Goal: Task Accomplishment & Management: Complete application form

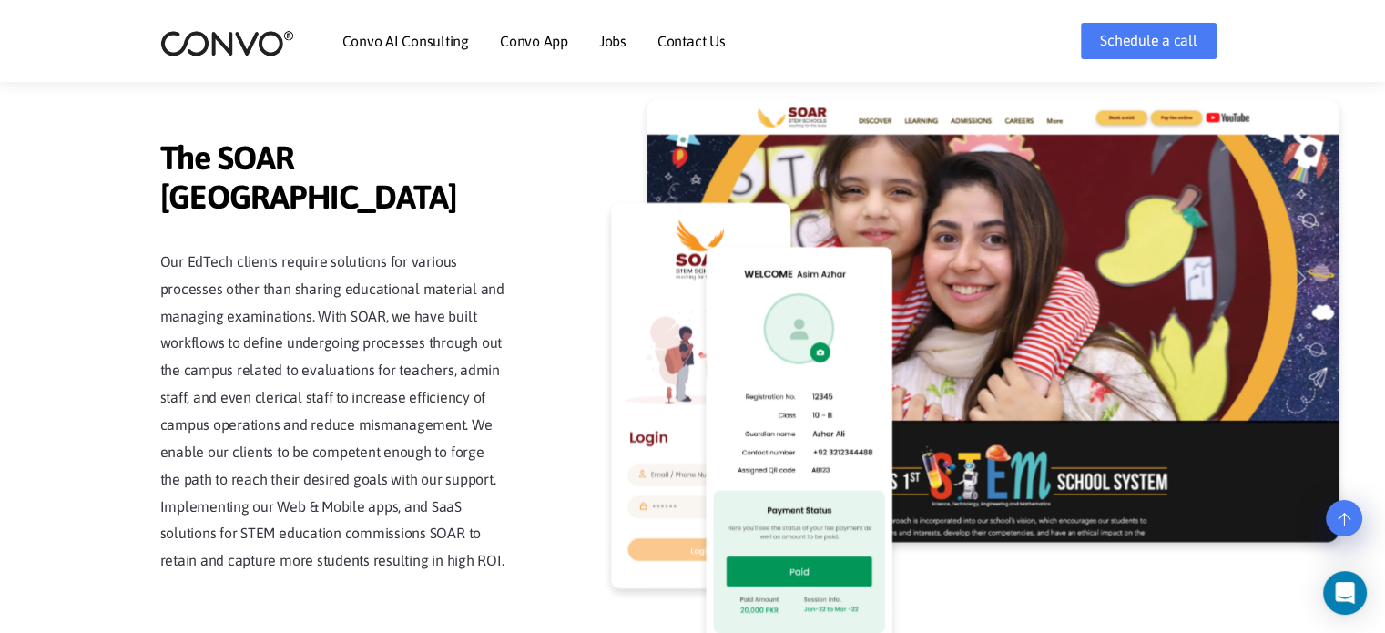
scroll to position [4262, 0]
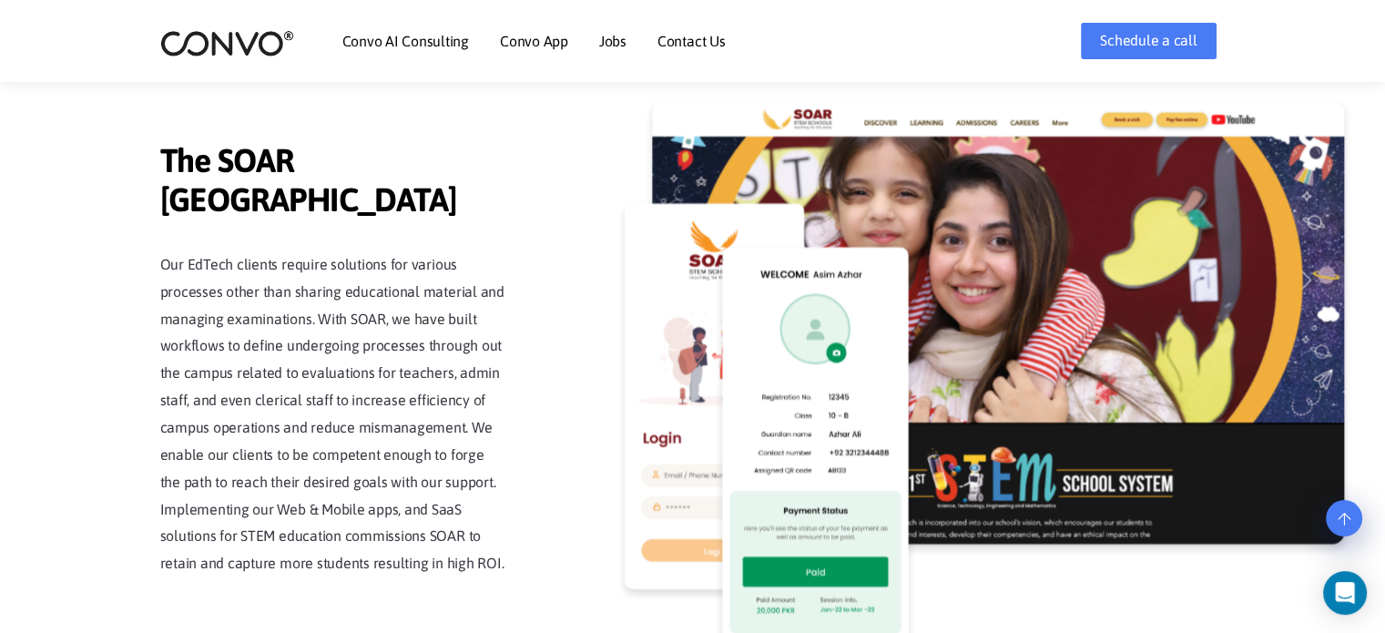
click at [740, 321] on img at bounding box center [814, 449] width 187 height 402
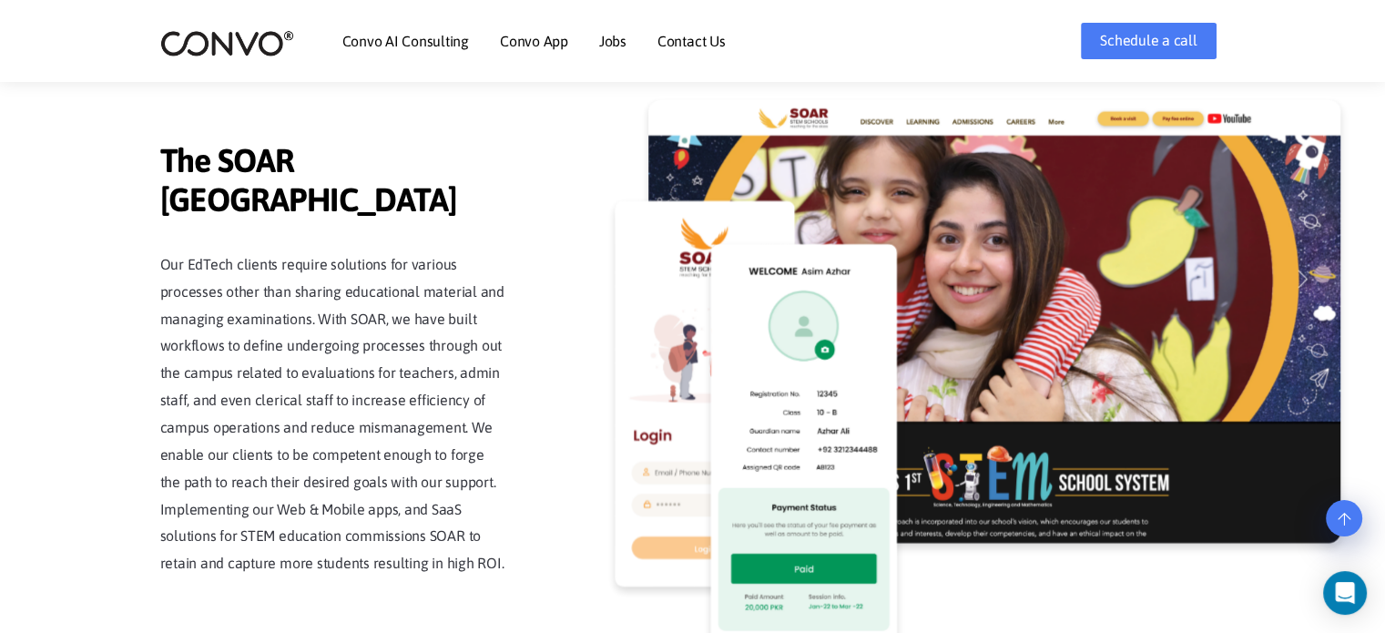
click at [1104, 392] on img at bounding box center [995, 322] width 692 height 445
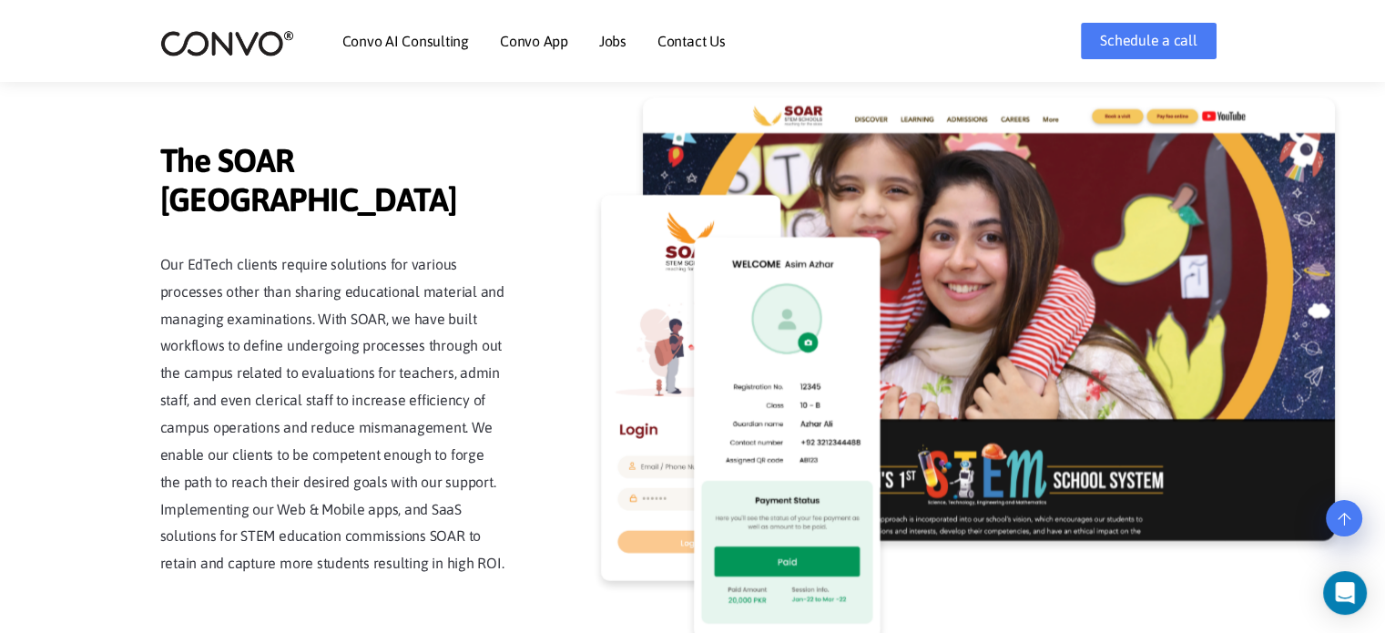
drag, startPoint x: 1034, startPoint y: 487, endPoint x: 1020, endPoint y: 488, distance: 13.7
click at [1033, 488] on img at bounding box center [988, 319] width 692 height 445
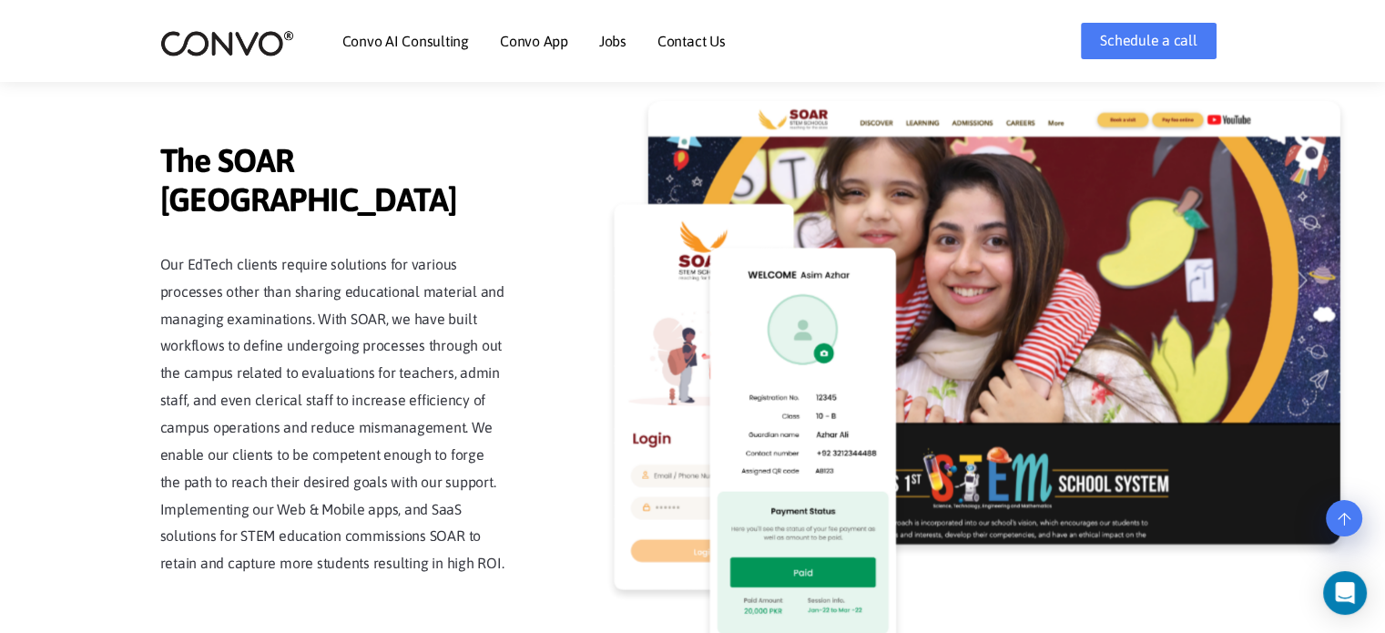
drag, startPoint x: 845, startPoint y: 199, endPoint x: 1156, endPoint y: 194, distance: 310.7
click at [847, 199] on img at bounding box center [994, 323] width 692 height 445
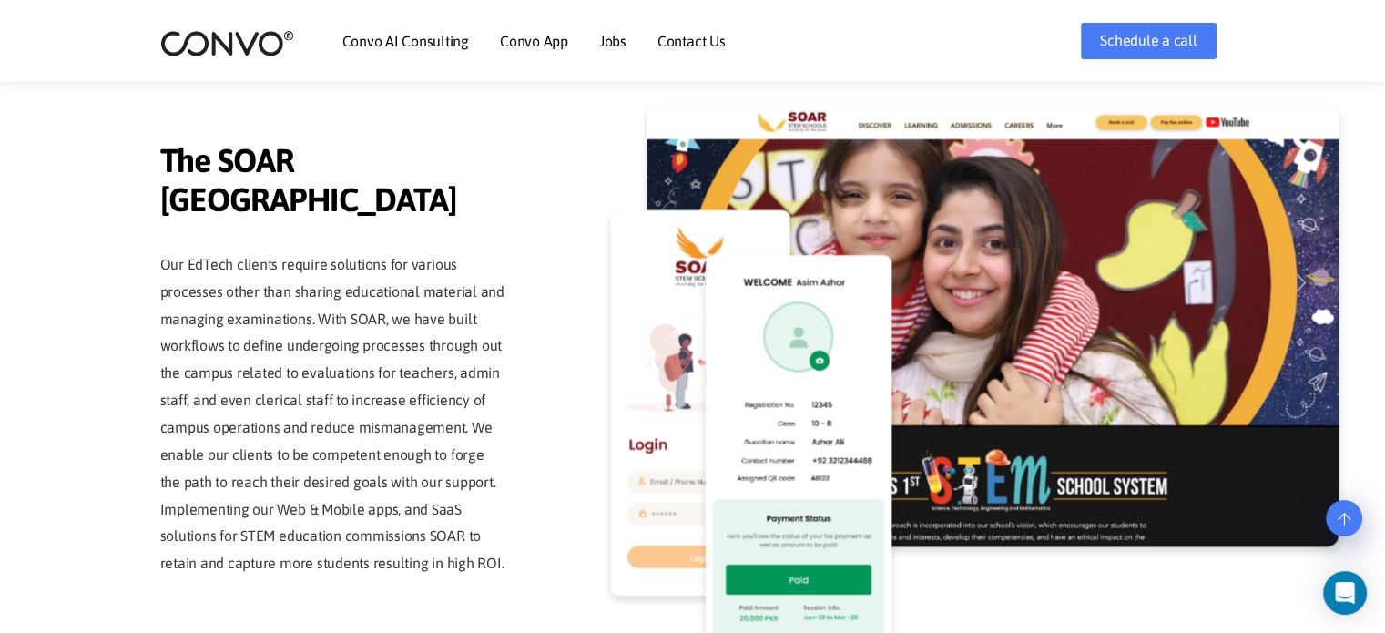
click at [1212, 189] on img at bounding box center [993, 326] width 692 height 445
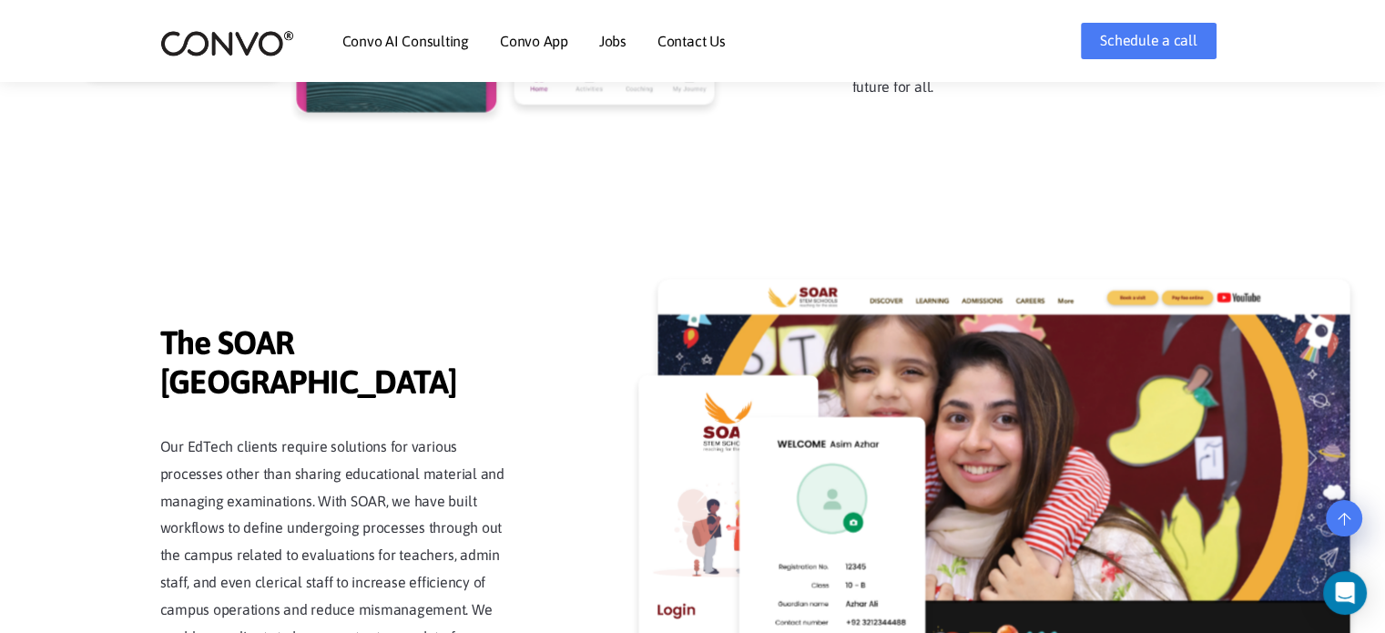
scroll to position [4444, 0]
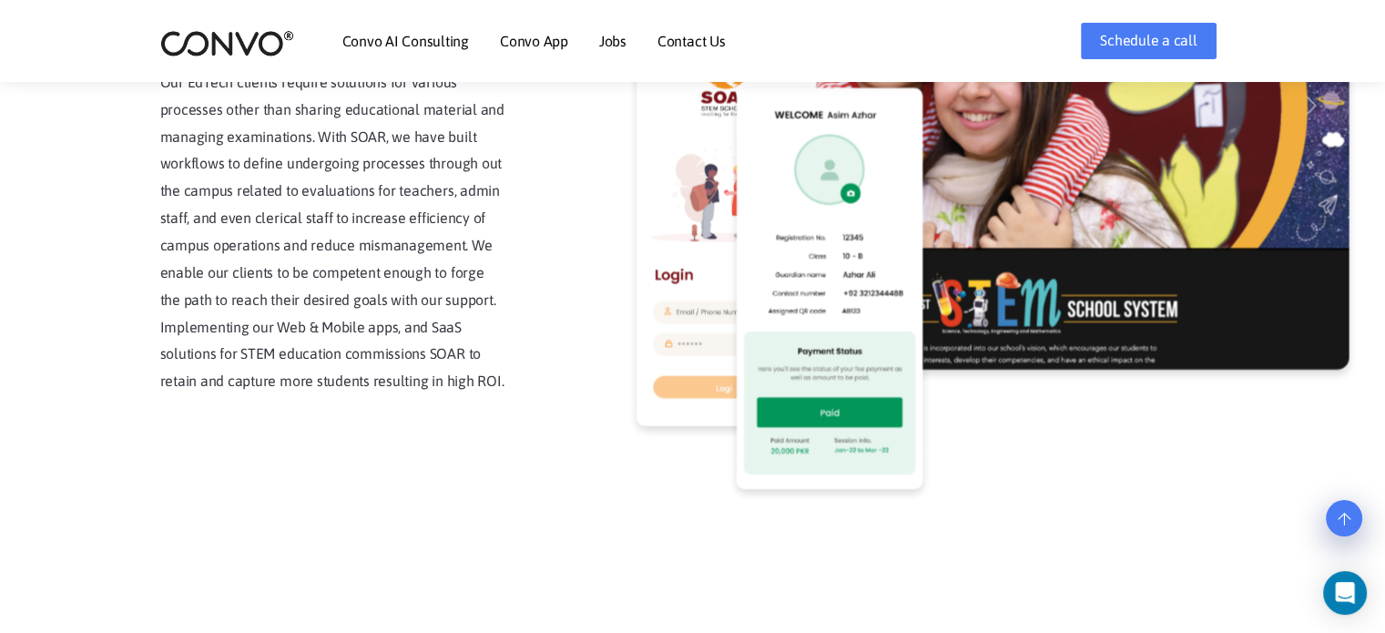
click at [446, 42] on link "Convo AI Consulting" at bounding box center [406, 41] width 127 height 15
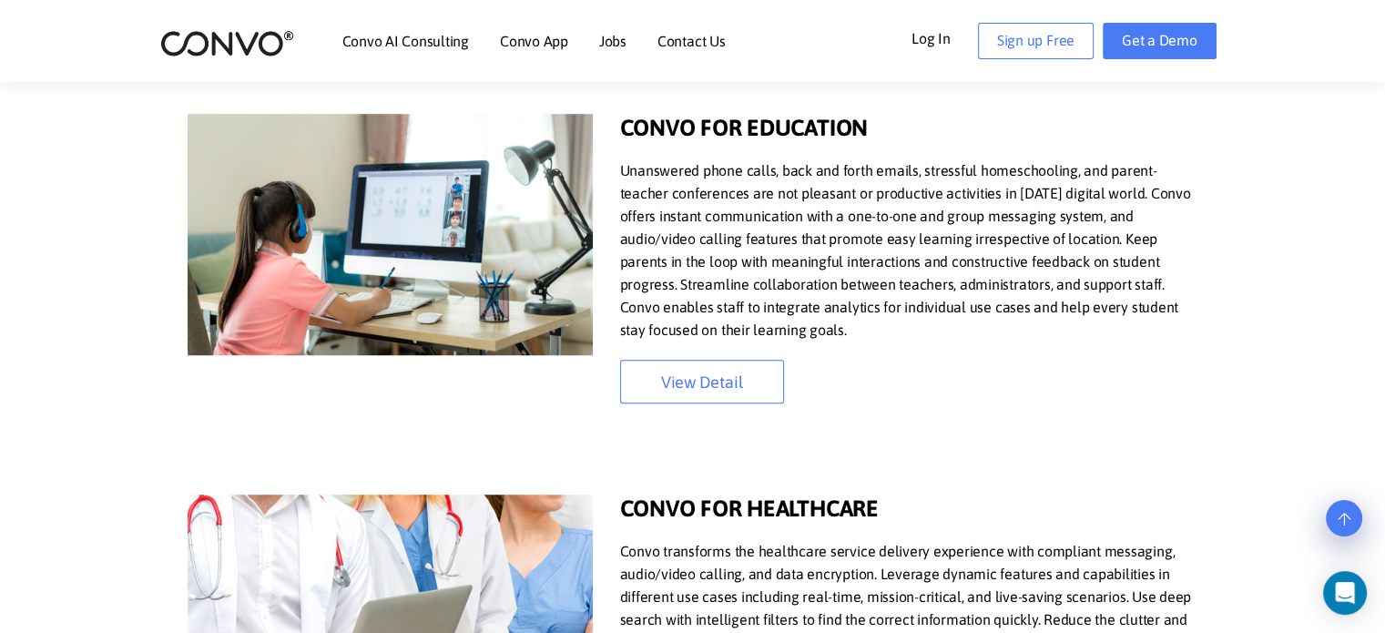
scroll to position [1184, 0]
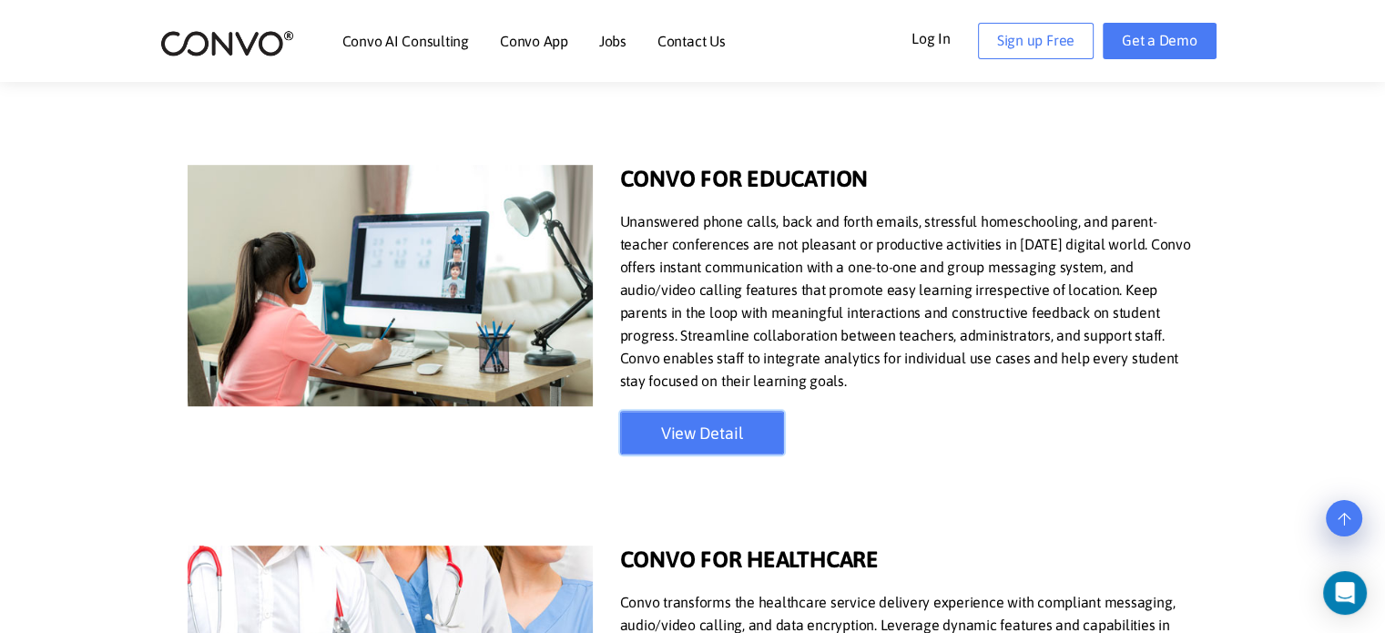
click at [701, 436] on link "View Detail" at bounding box center [702, 433] width 164 height 44
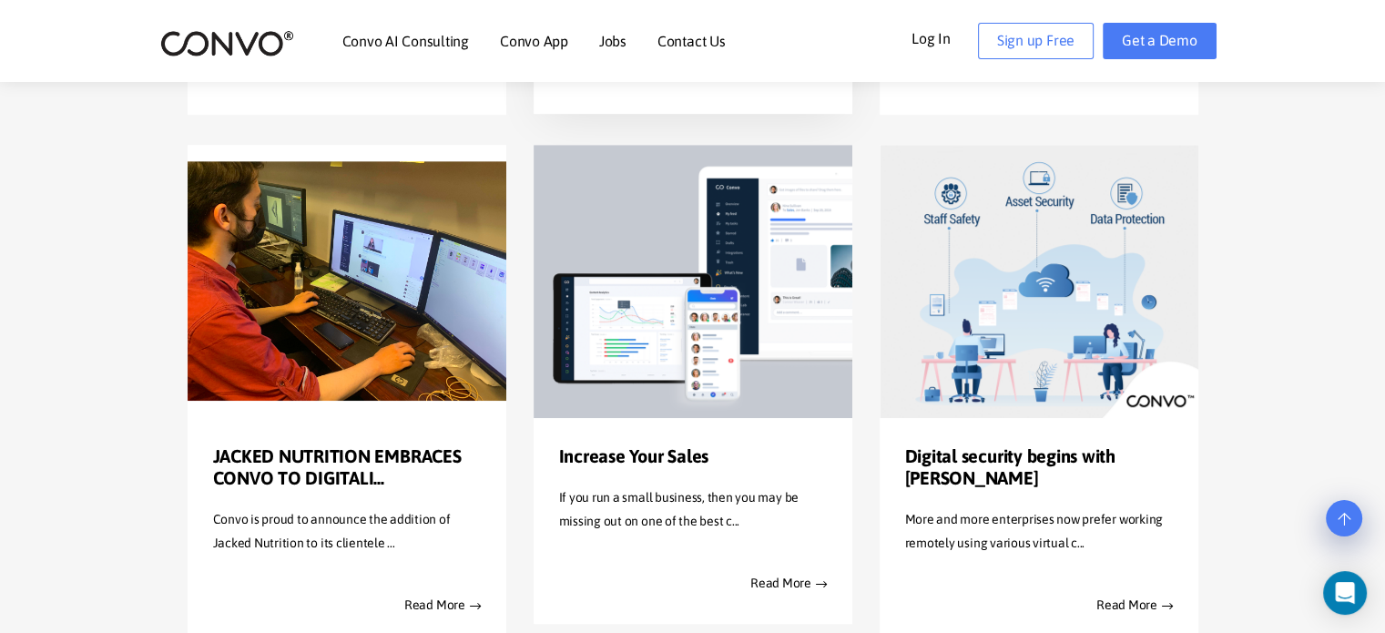
scroll to position [1002, 0]
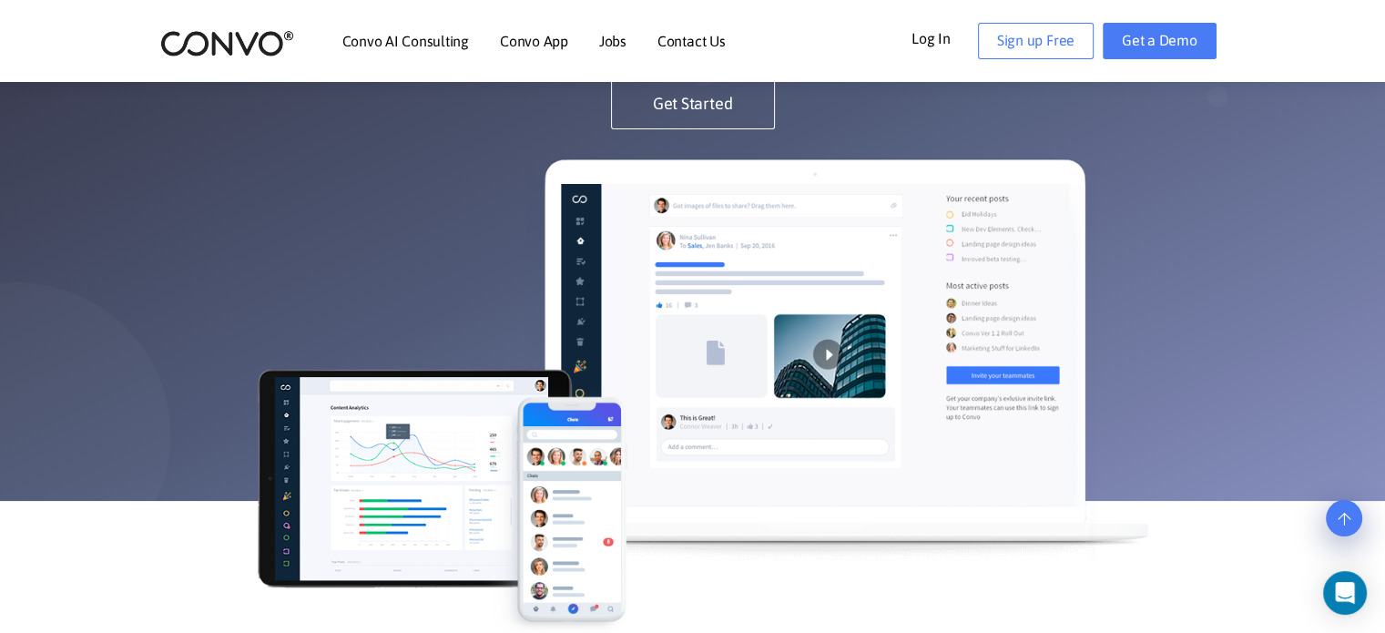
scroll to position [172, 0]
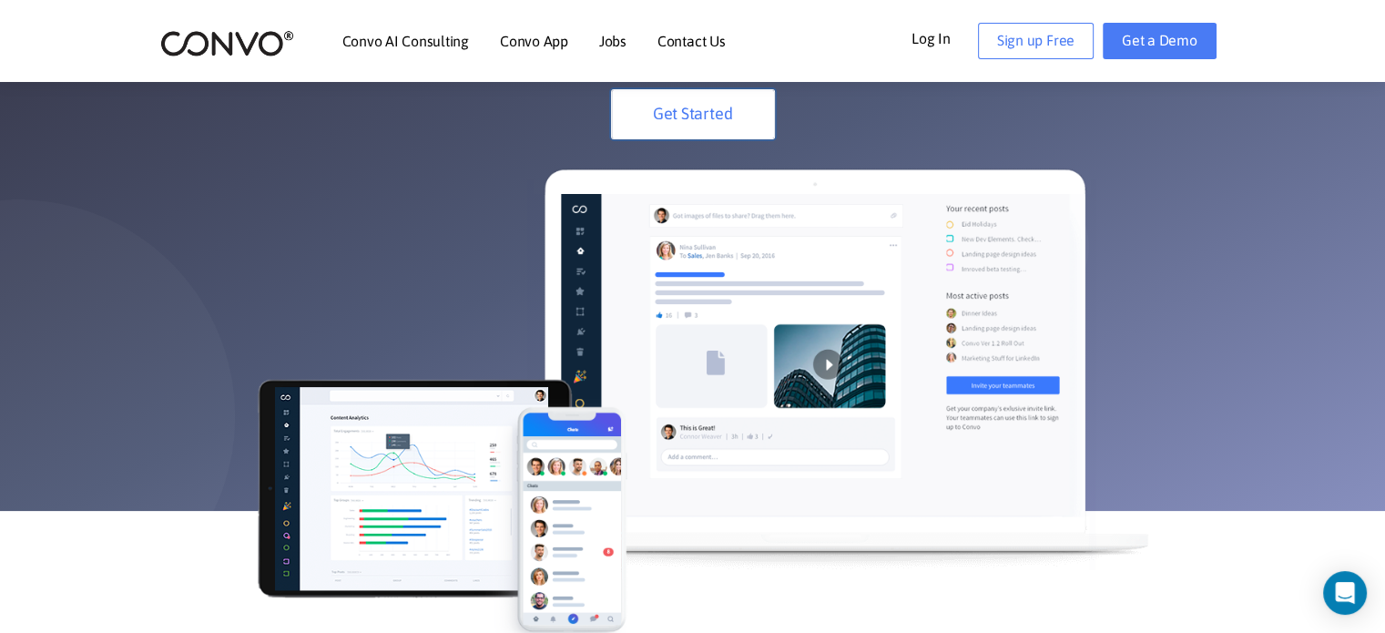
click at [674, 94] on link "Get Started" at bounding box center [693, 114] width 164 height 50
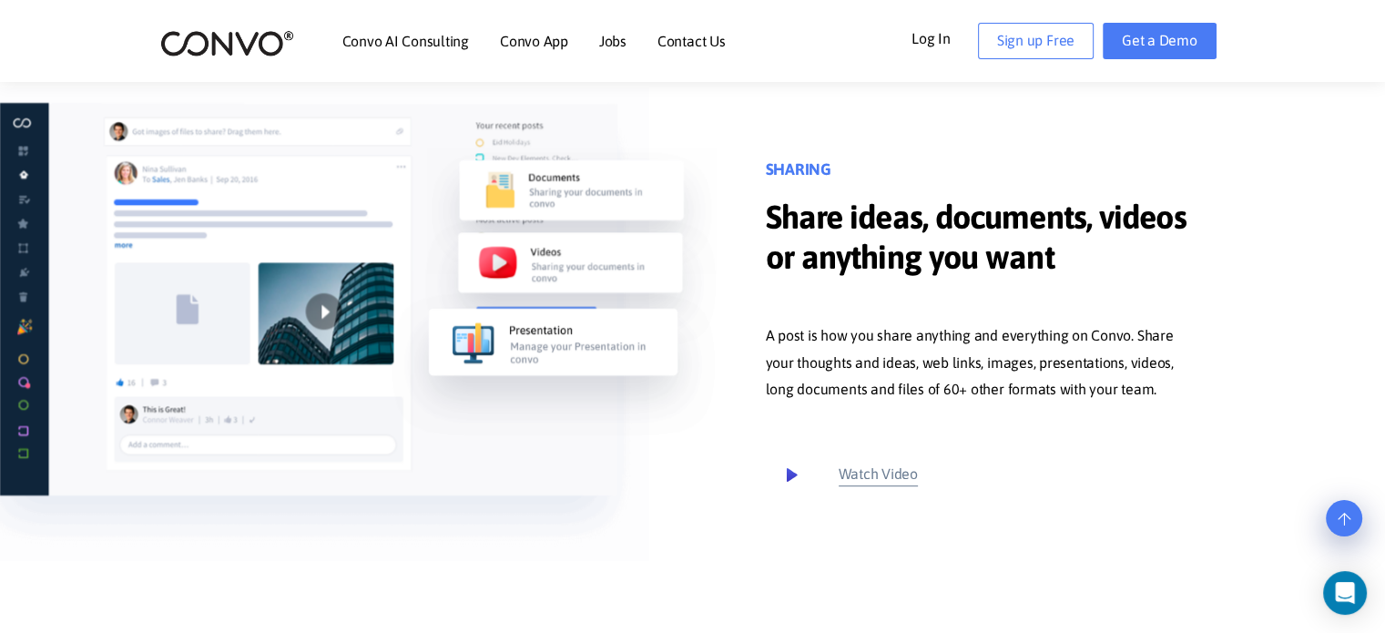
scroll to position [729, 0]
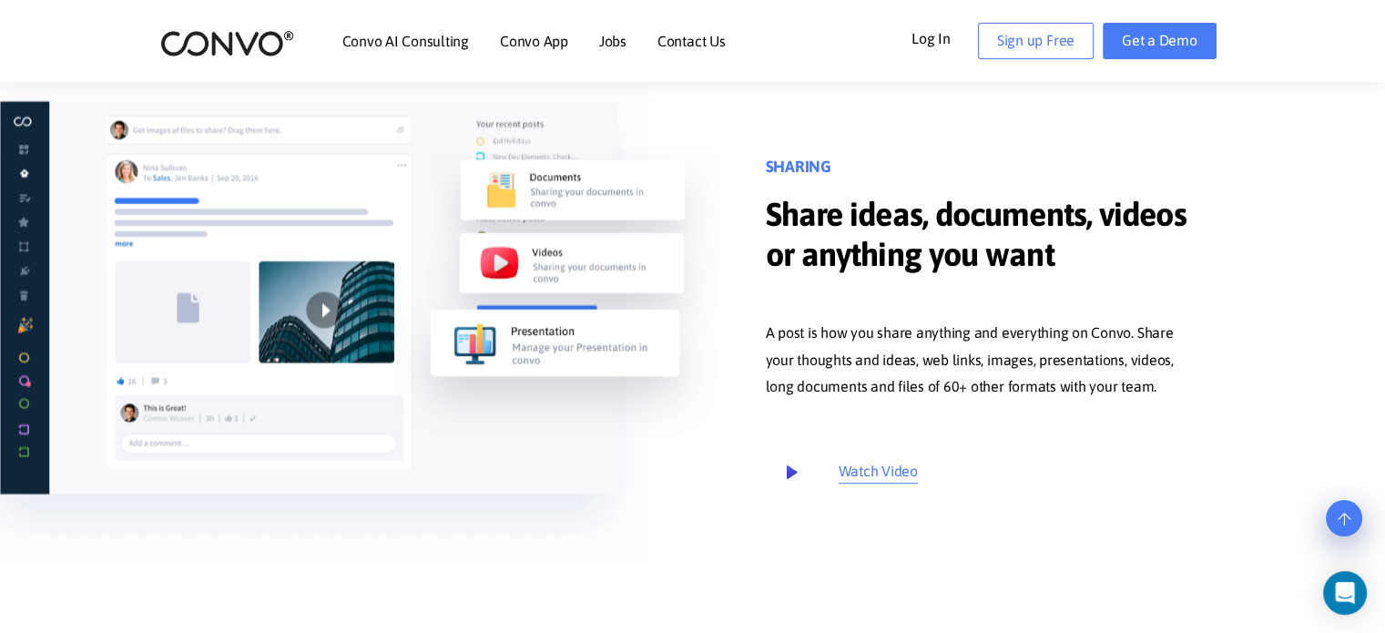
click at [786, 473] on icon at bounding box center [792, 473] width 38 height 38
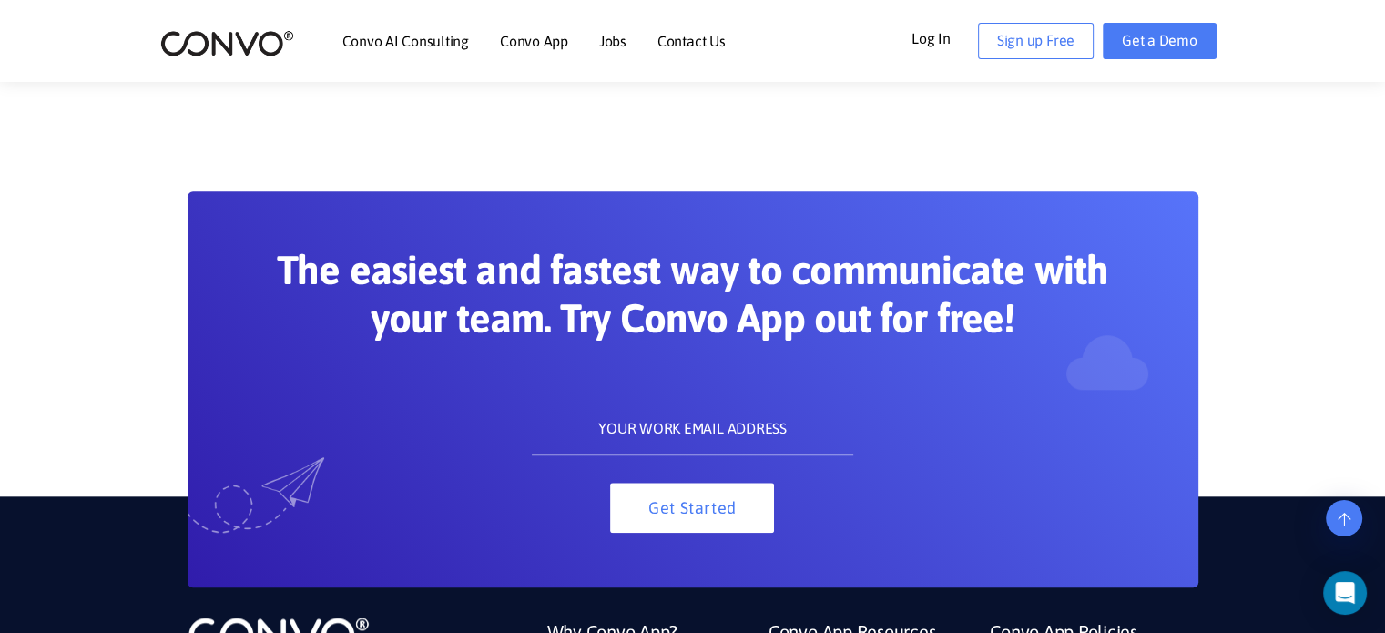
scroll to position [1913, 0]
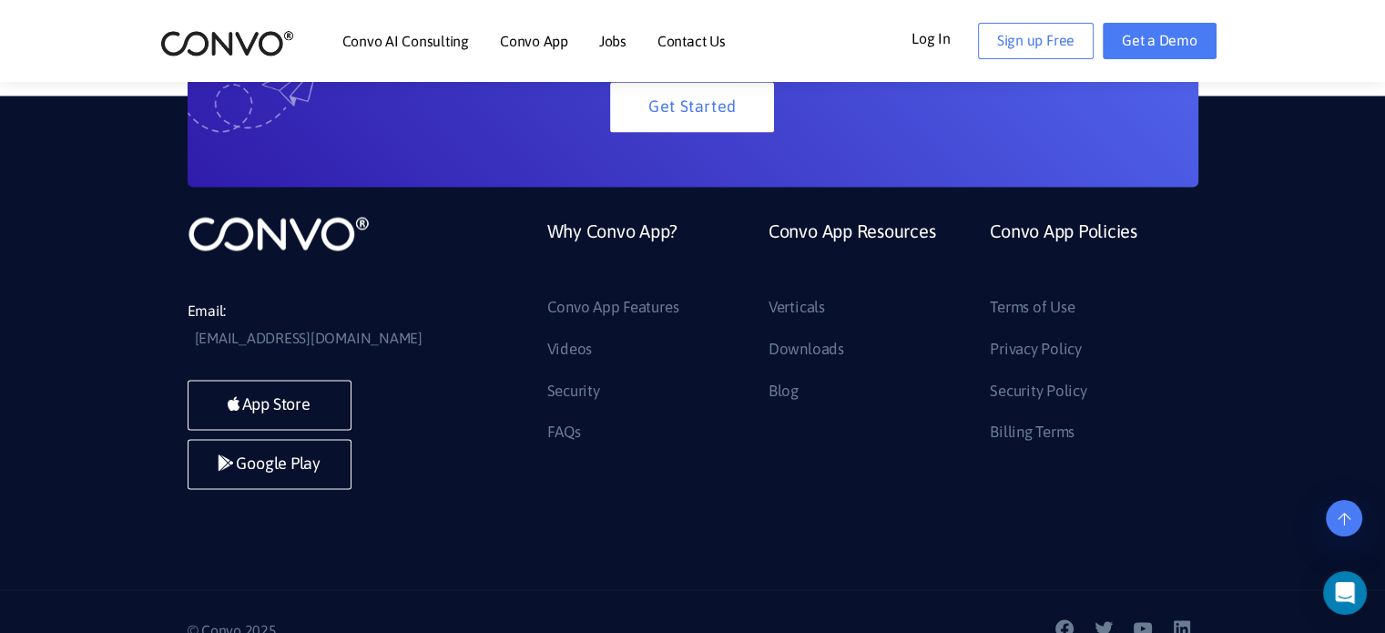
scroll to position [2824, 0]
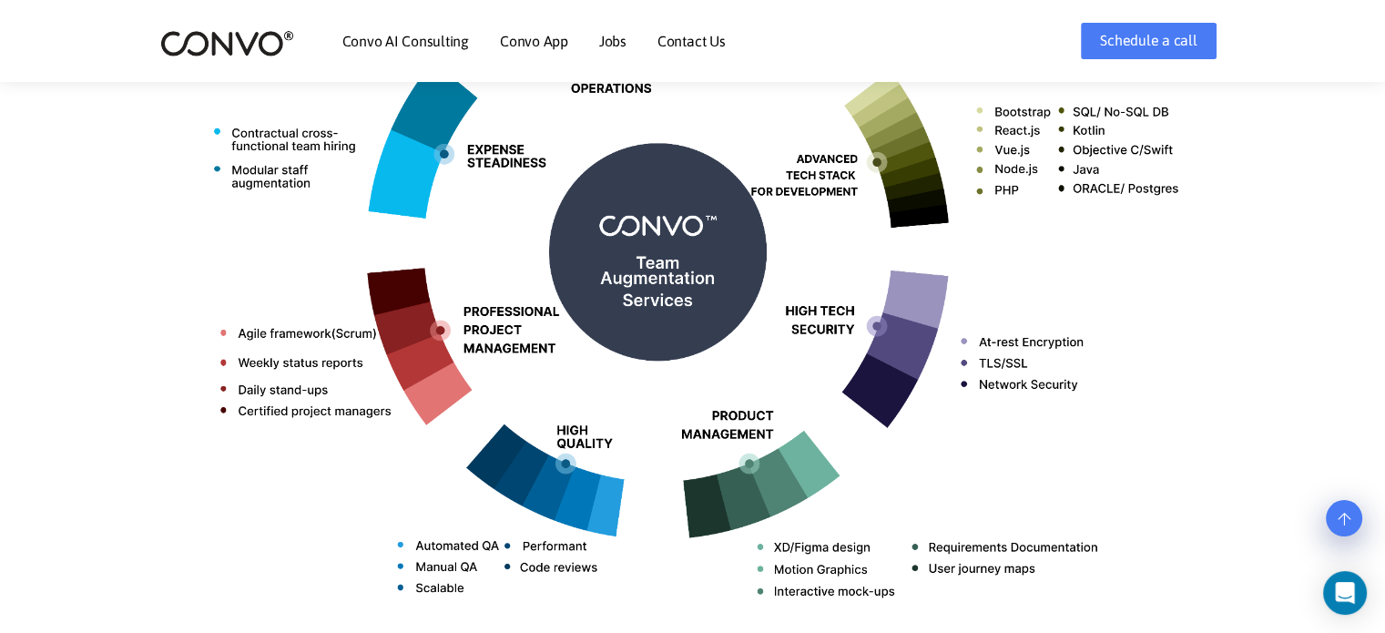
scroll to position [911, 0]
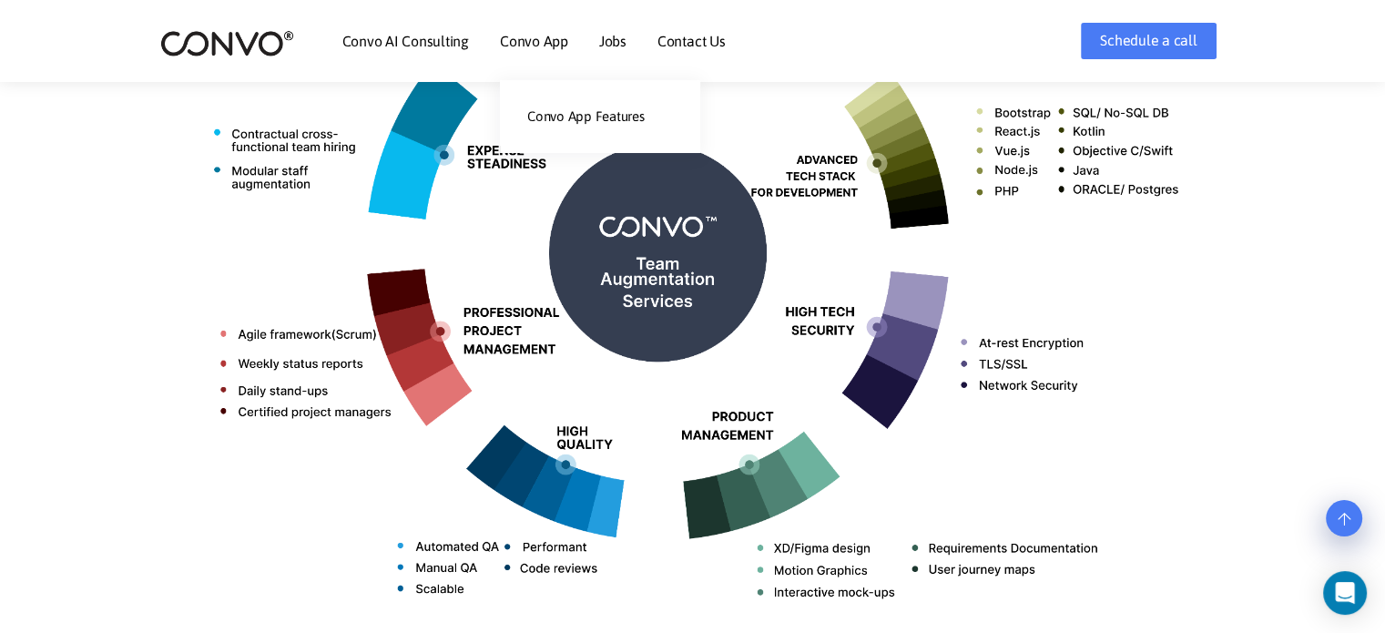
click at [539, 36] on link "Convo App" at bounding box center [534, 41] width 68 height 15
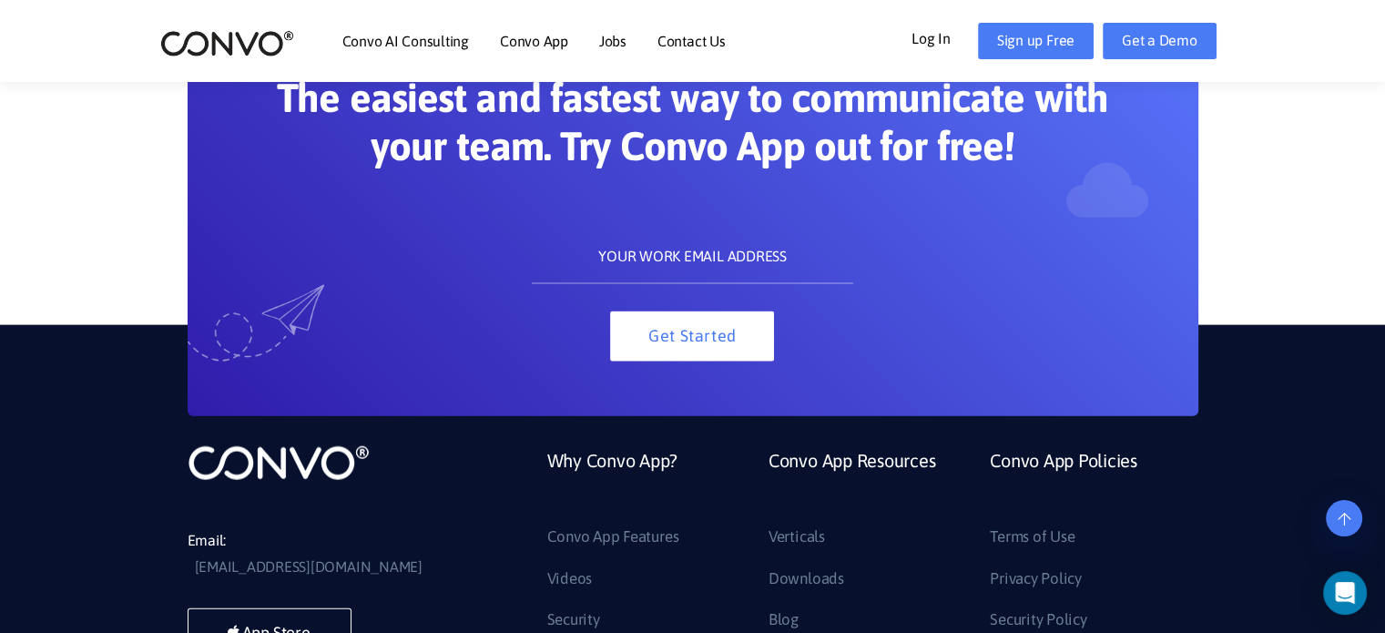
scroll to position [4253, 0]
